Goal: Navigation & Orientation: Find specific page/section

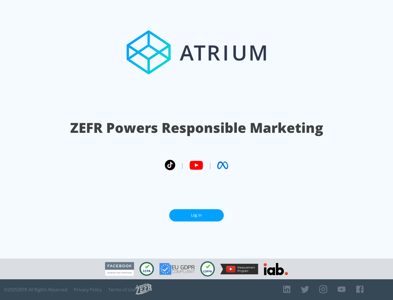
click at [196, 215] on link "Log In" at bounding box center [196, 215] width 55 height 12
